Goal: Task Accomplishment & Management: Use online tool/utility

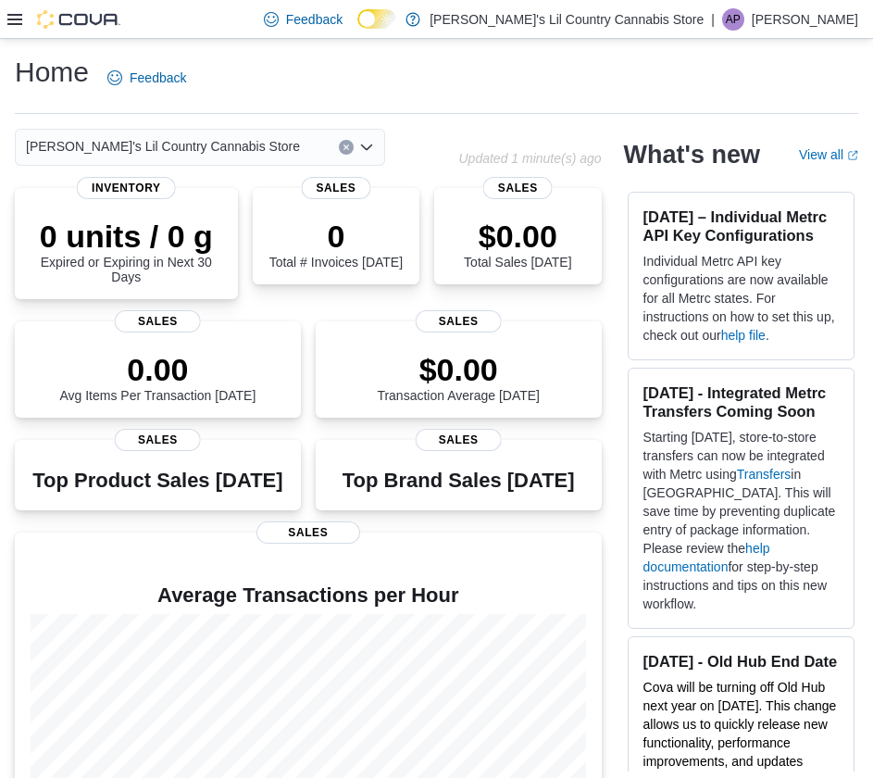
click at [15, 23] on icon at bounding box center [14, 19] width 15 height 11
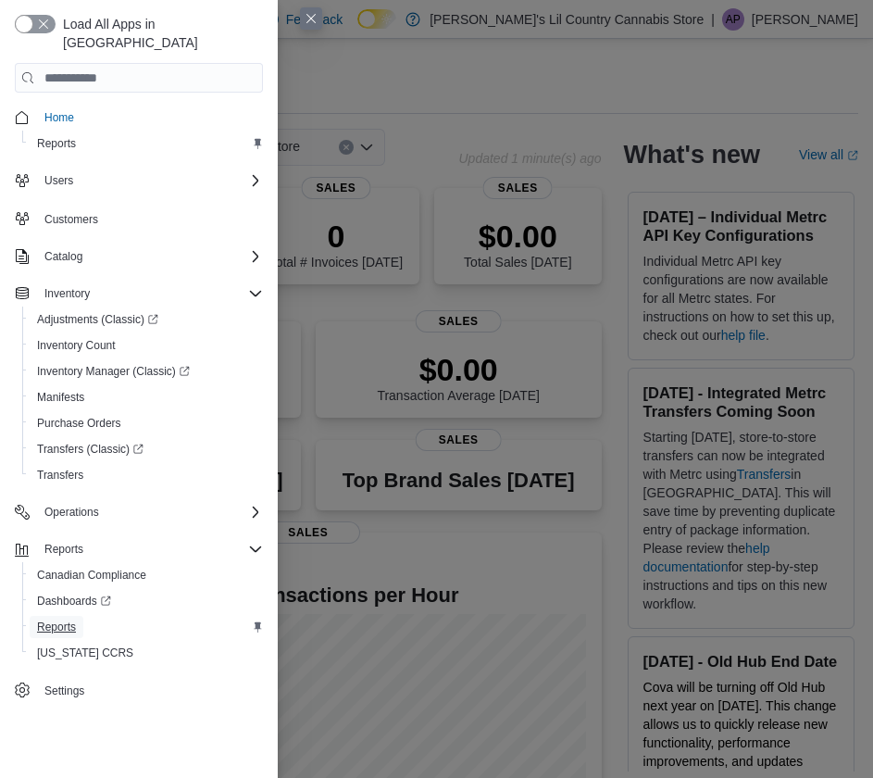
click at [65, 619] on span "Reports" at bounding box center [56, 626] width 39 height 15
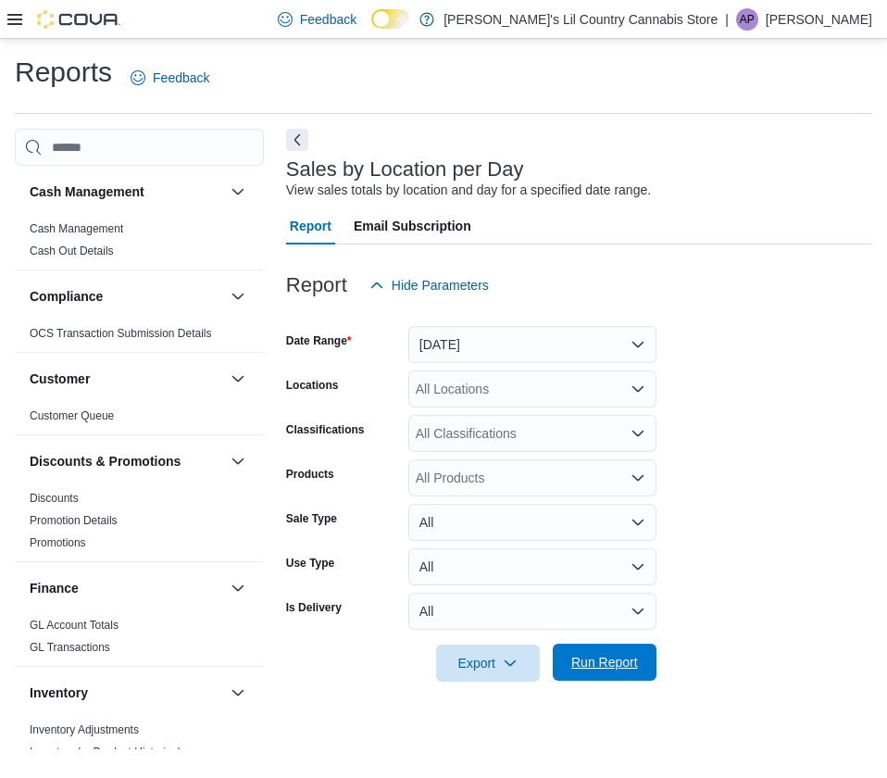
click at [605, 659] on span "Run Report" at bounding box center [604, 662] width 67 height 19
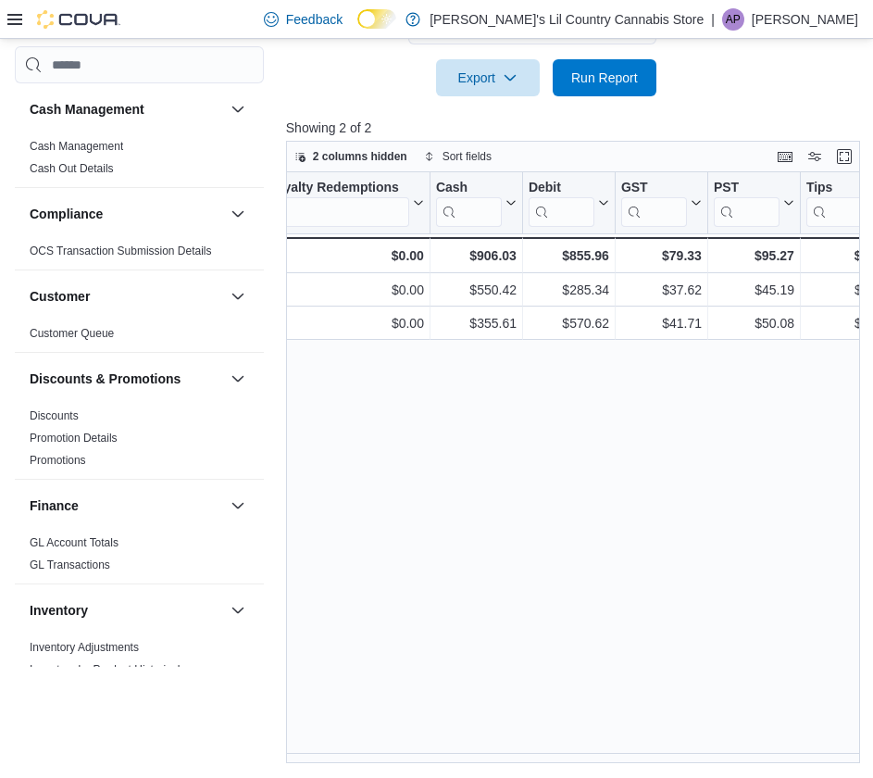
scroll to position [0, 2604]
